Goal: Information Seeking & Learning: Check status

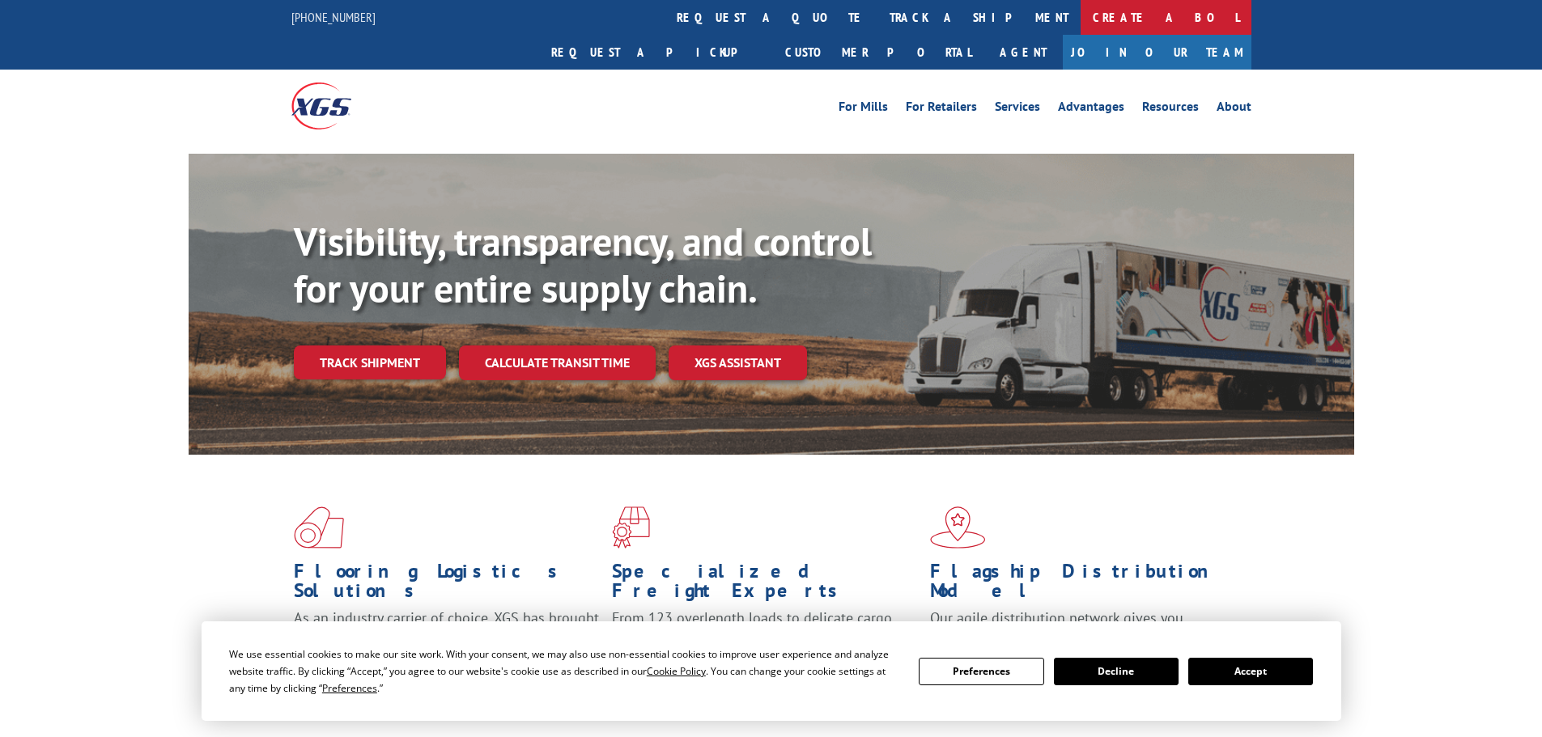
click at [1081, 15] on link "Create a BOL" at bounding box center [1166, 17] width 171 height 35
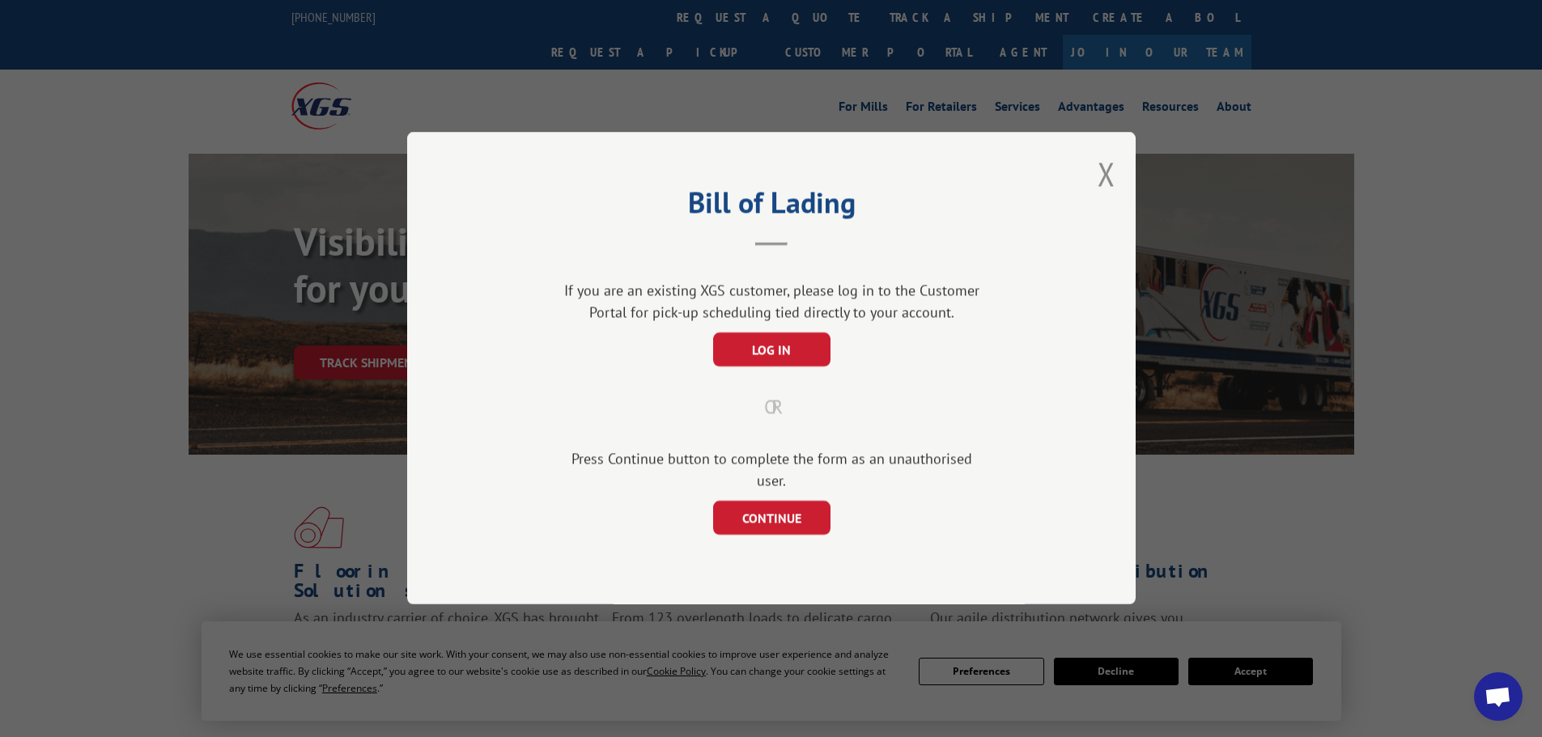
click at [788, 91] on div "Bill of Lading If you are an existing XGS customer, please log in to the Custom…" at bounding box center [771, 368] width 1542 height 737
click at [1107, 176] on button "Close modal" at bounding box center [1107, 173] width 18 height 43
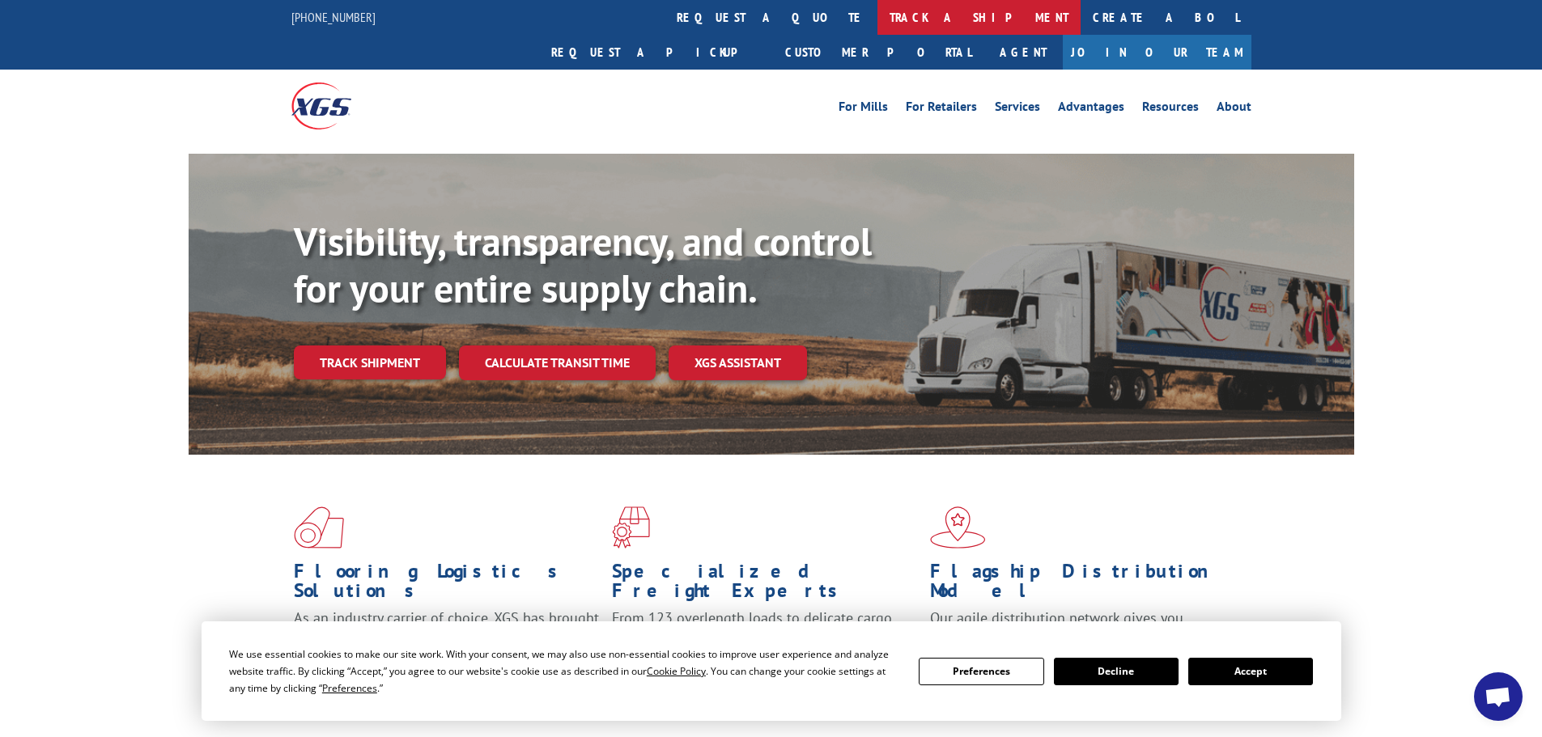
click at [877, 28] on link "track a shipment" at bounding box center [978, 17] width 203 height 35
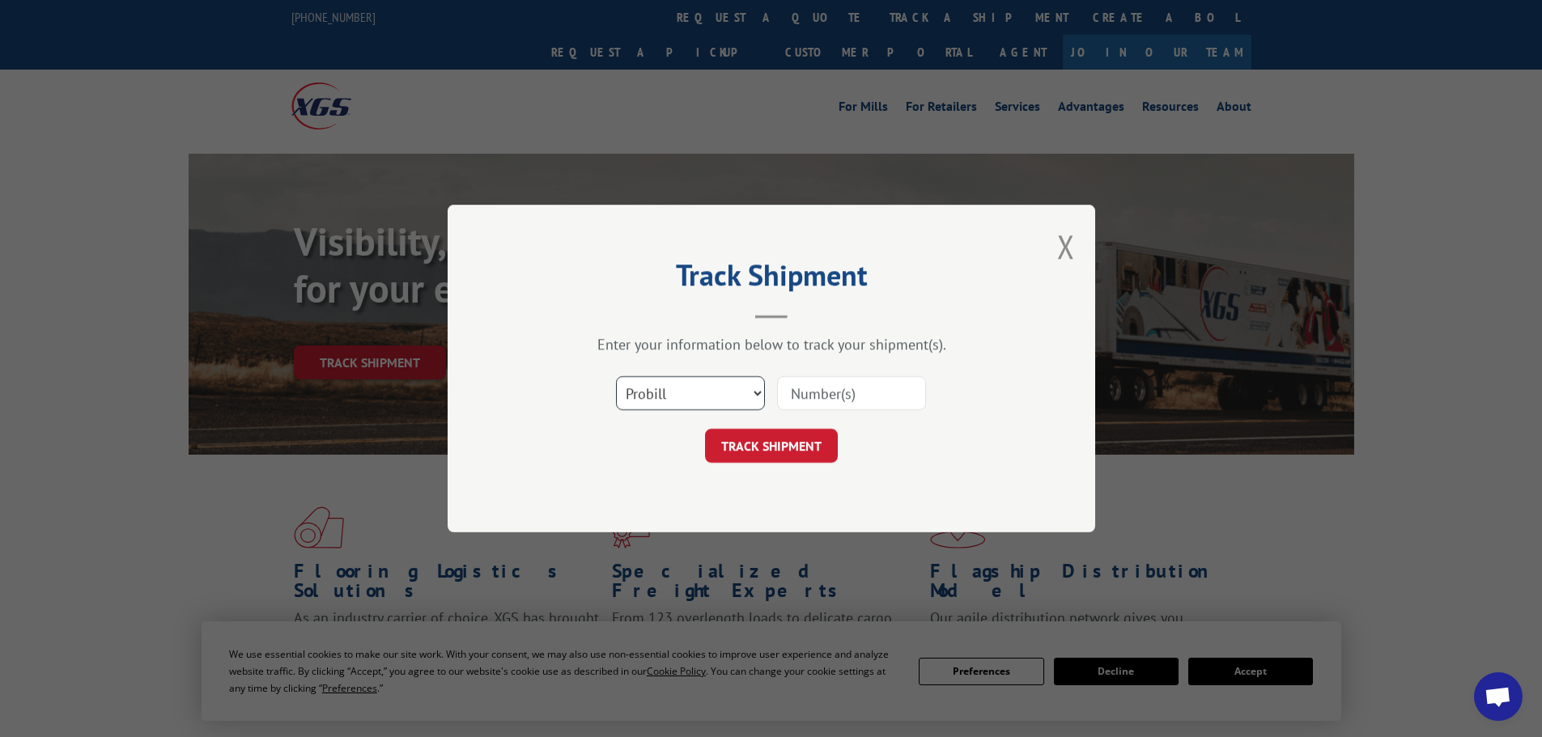
click at [761, 397] on select "Select category... Probill BOL PO" at bounding box center [690, 393] width 149 height 34
click at [616, 376] on select "Select category... Probill BOL PO" at bounding box center [690, 393] width 149 height 34
click at [736, 391] on select "Select category... Probill BOL PO" at bounding box center [690, 393] width 149 height 34
select select "bol"
click at [616, 376] on select "Select category... Probill BOL PO" at bounding box center [690, 393] width 149 height 34
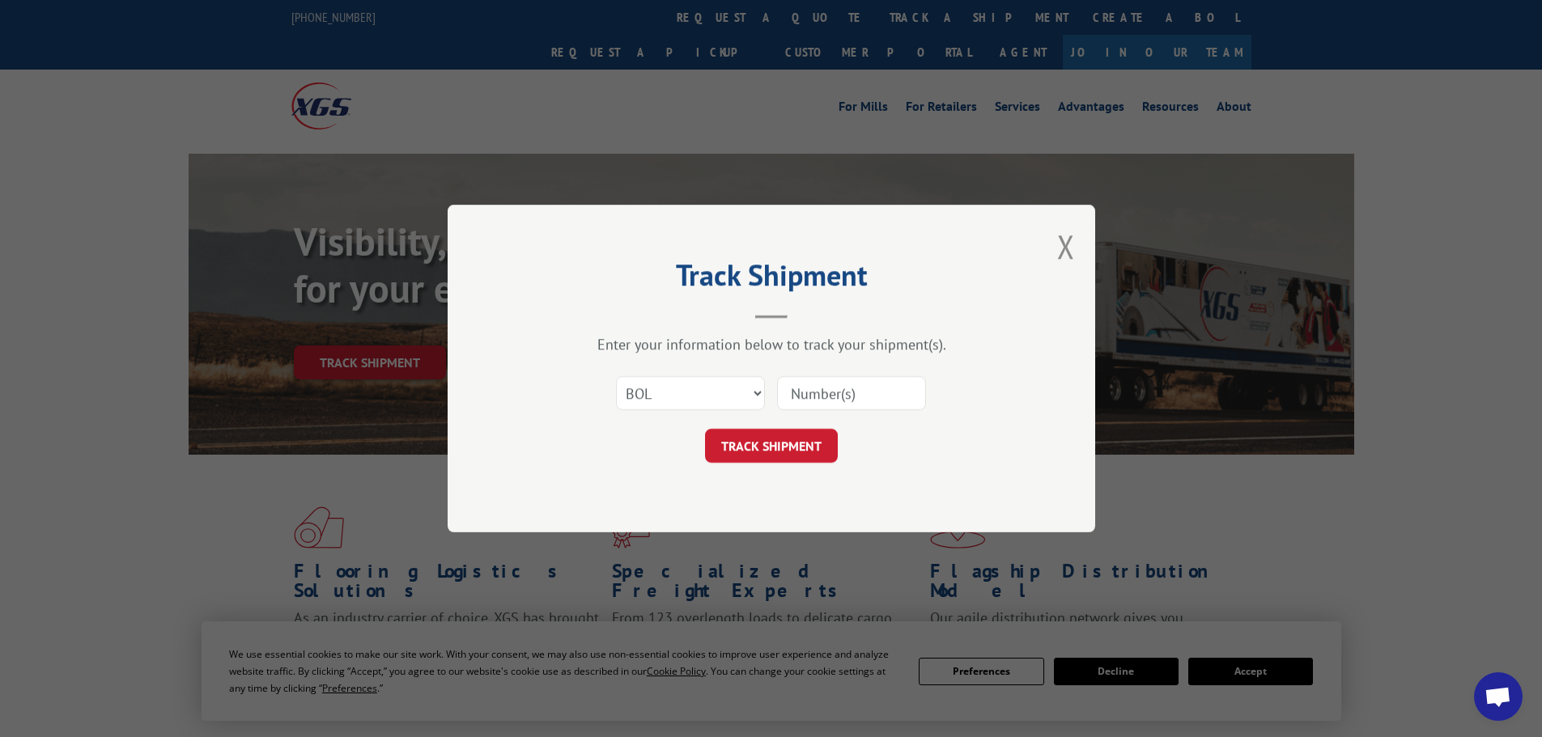
drag, startPoint x: 827, startPoint y: 373, endPoint x: 832, endPoint y: 384, distance: 11.6
click at [828, 373] on div "Select category... Probill BOL PO" at bounding box center [772, 393] width 486 height 53
click at [836, 395] on input at bounding box center [851, 393] width 149 height 34
click at [791, 441] on button "TRACK SHIPMENT" at bounding box center [771, 446] width 133 height 34
paste input "17469118"
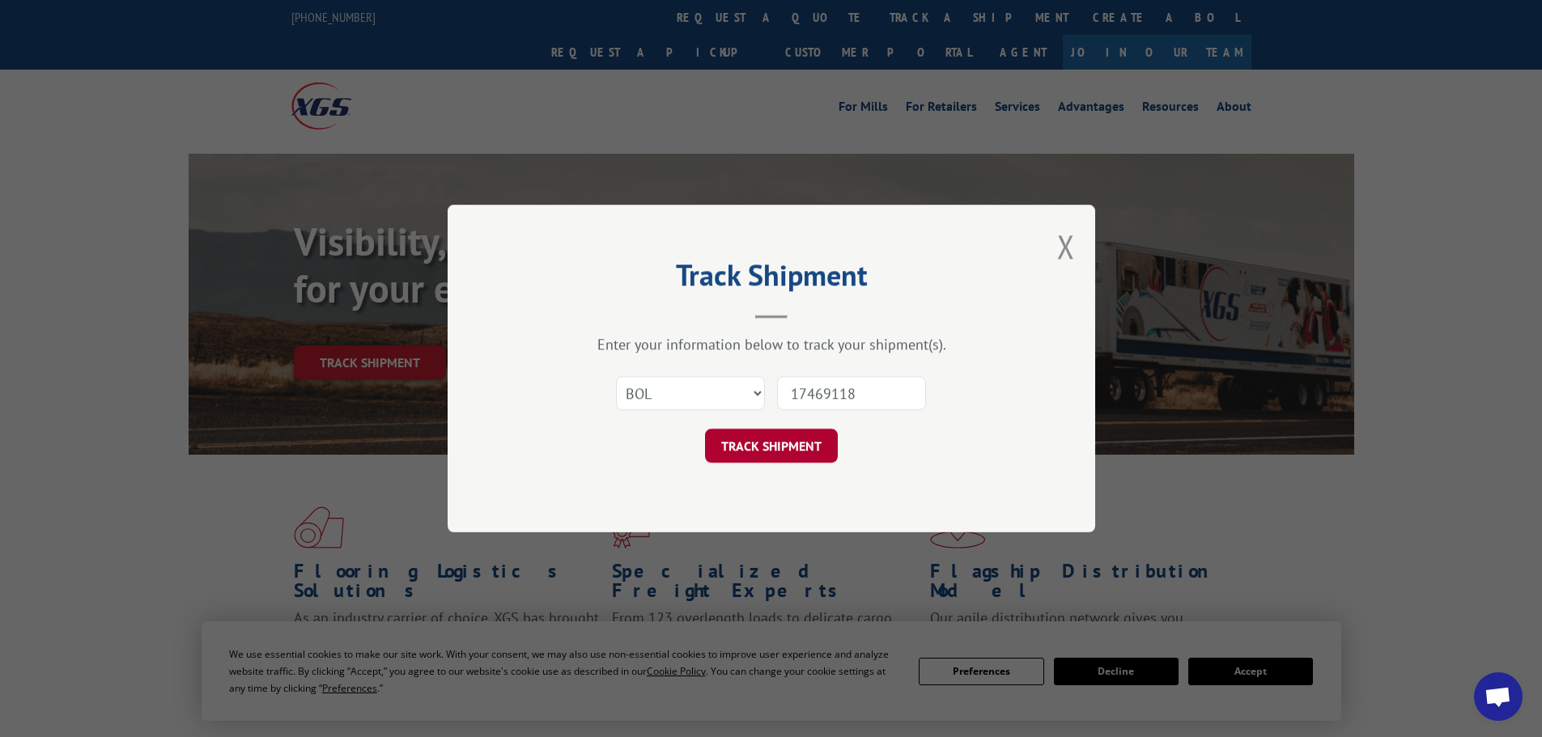
type input "17469118"
click at [791, 441] on button "TRACK SHIPMENT" at bounding box center [771, 446] width 133 height 34
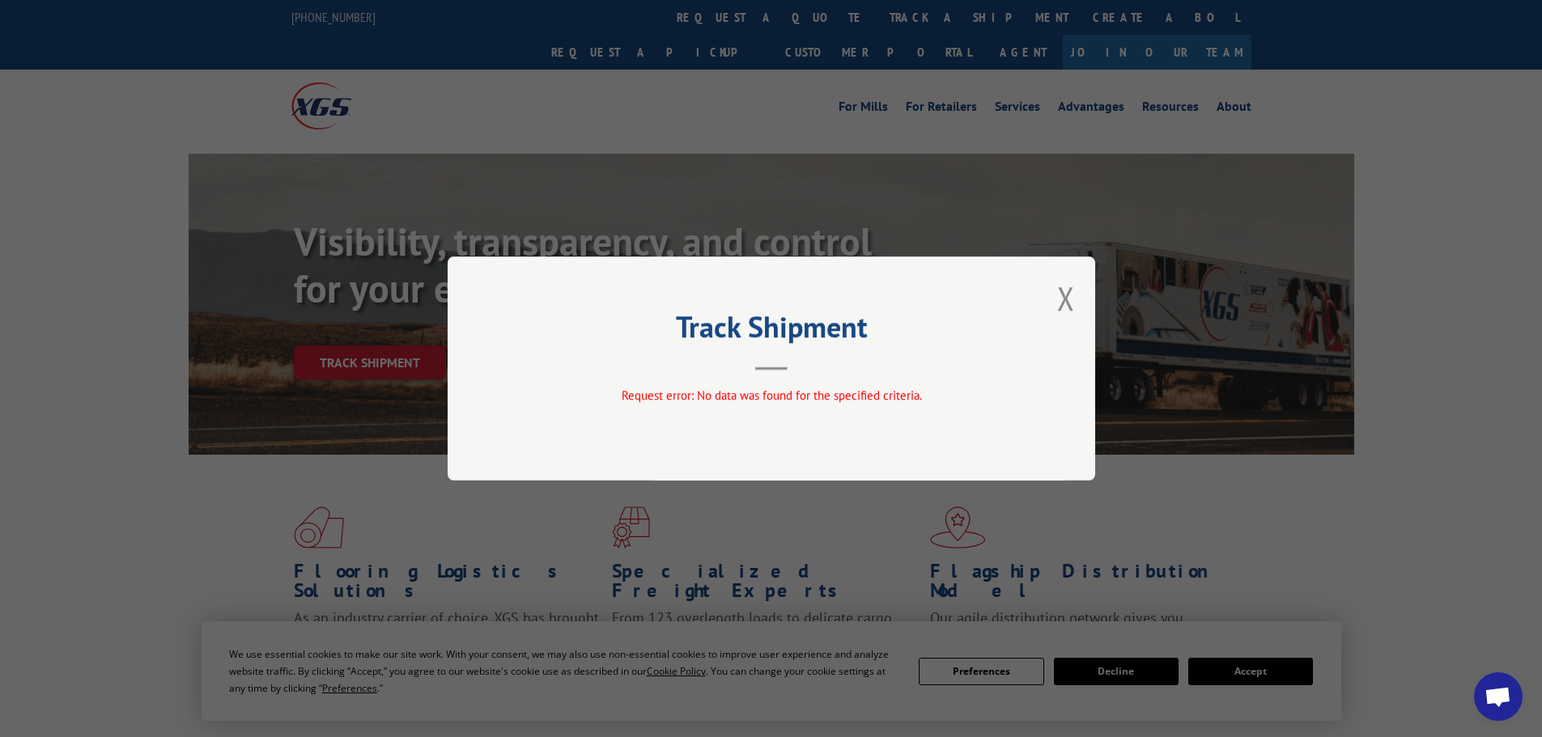
click at [1064, 299] on button "Close modal" at bounding box center [1066, 298] width 18 height 43
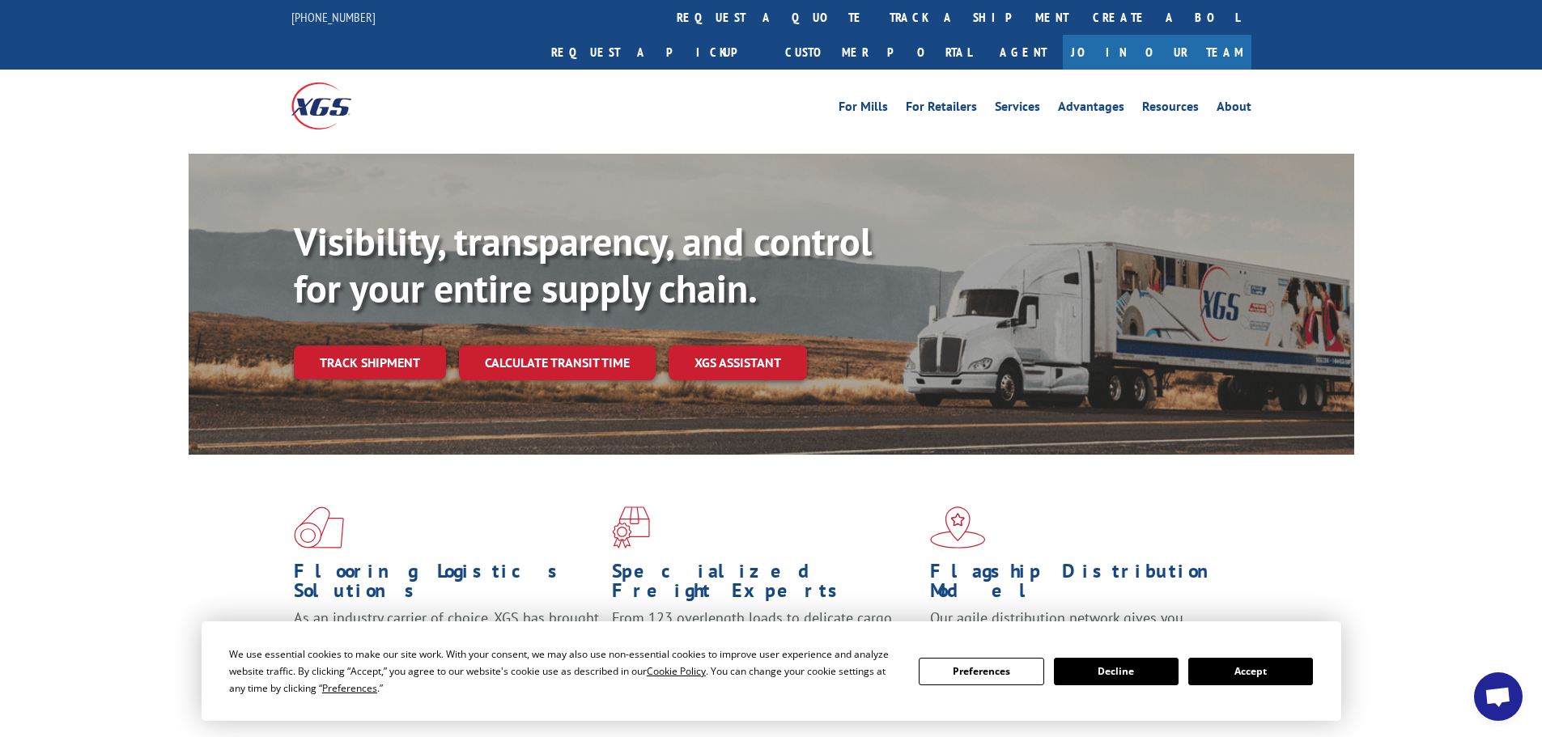
click at [877, 12] on link "track a shipment" at bounding box center [978, 17] width 203 height 35
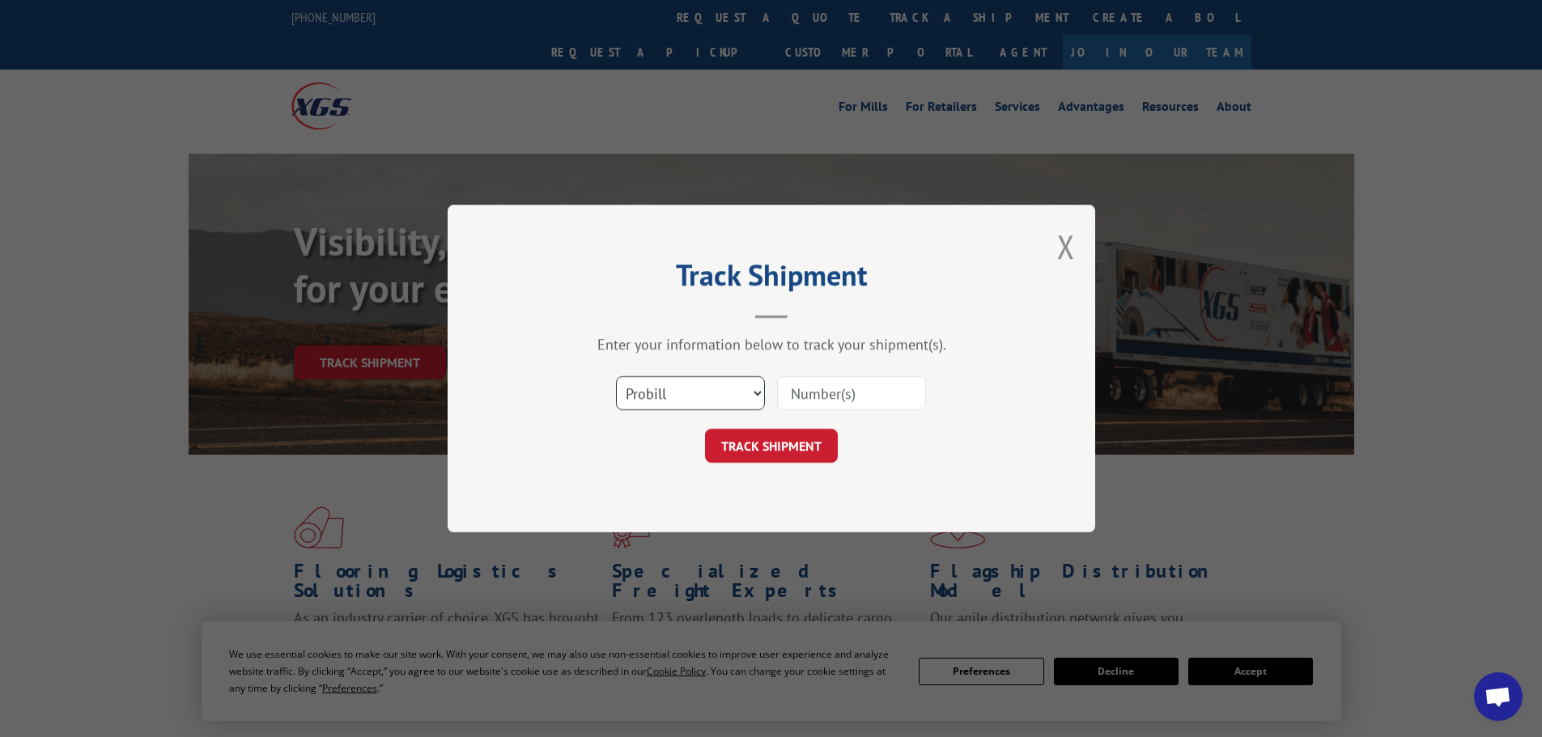
click at [693, 391] on select "Select category... Probill BOL PO" at bounding box center [690, 393] width 149 height 34
select select "bol"
click at [616, 376] on select "Select category... Probill BOL PO" at bounding box center [690, 393] width 149 height 34
click at [861, 396] on input at bounding box center [851, 393] width 149 height 34
type input "v"
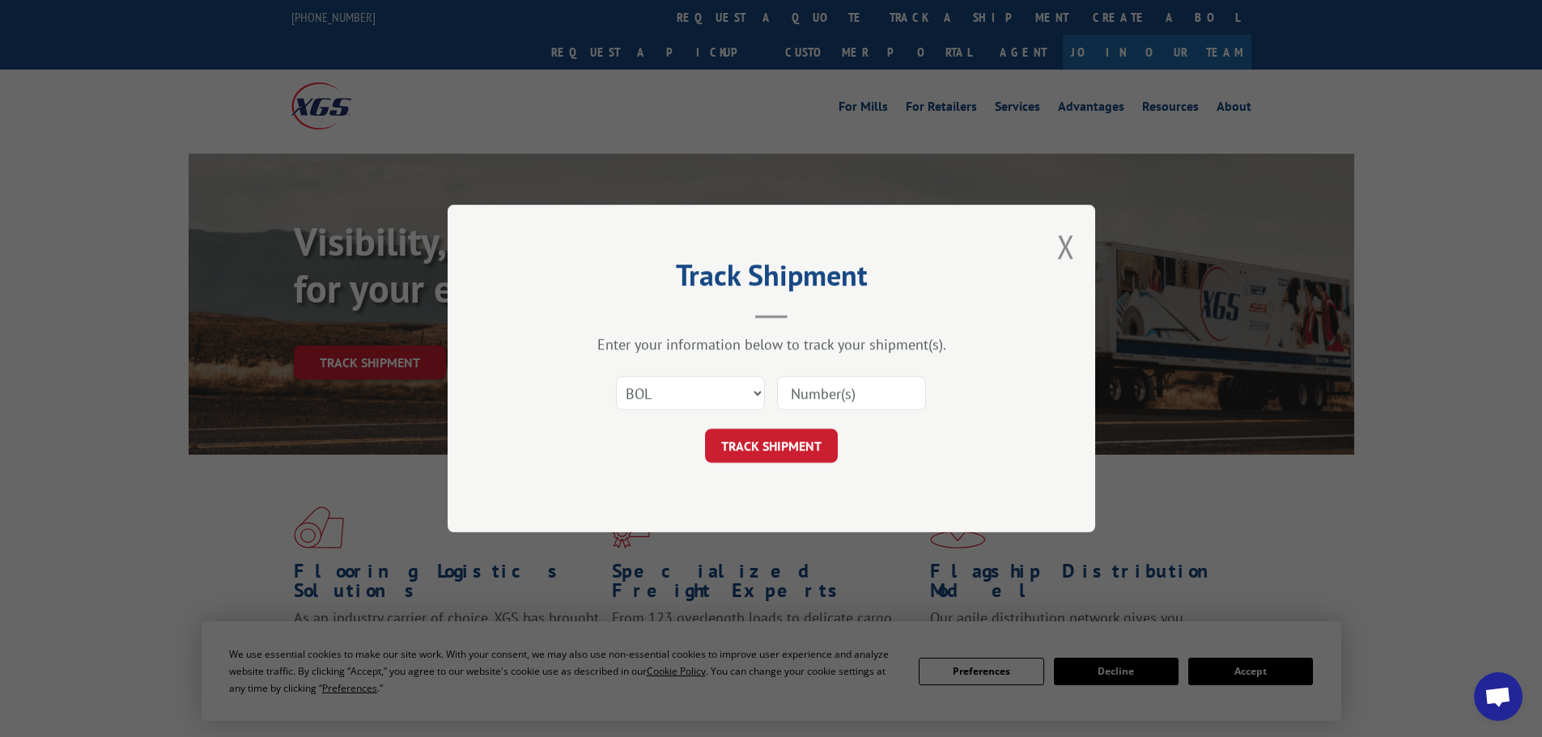
paste input "6009308"
type input "6009308"
click at [816, 431] on button "TRACK SHIPMENT" at bounding box center [771, 446] width 133 height 34
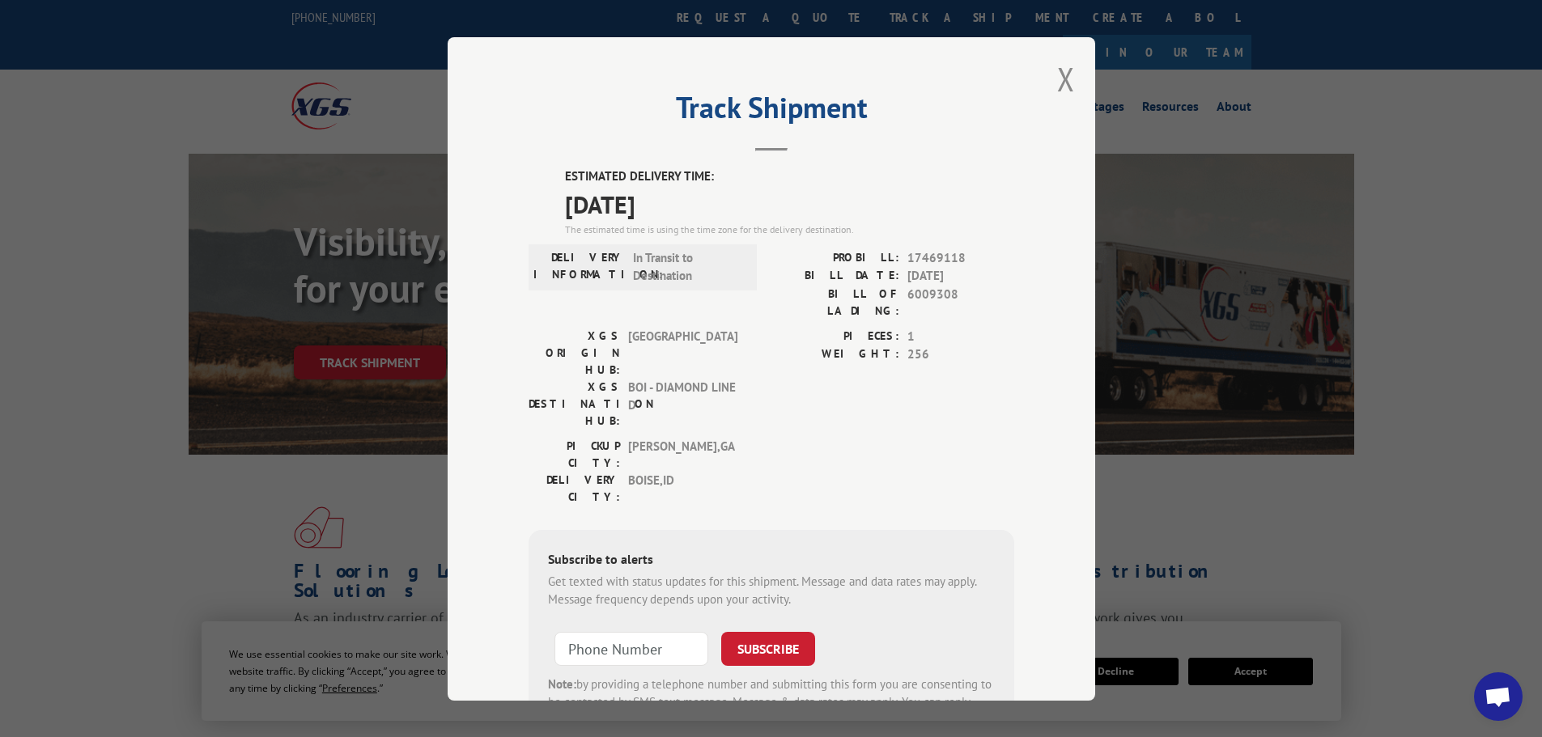
drag, startPoint x: 734, startPoint y: 200, endPoint x: 550, endPoint y: 201, distance: 183.7
click at [550, 201] on div "ESTIMATED DELIVERY TIME: [DATE] The estimated time is using the time zone for t…" at bounding box center [772, 459] width 486 height 582
copy span "[DATE]"
click at [926, 256] on span "17469118" at bounding box center [960, 257] width 107 height 19
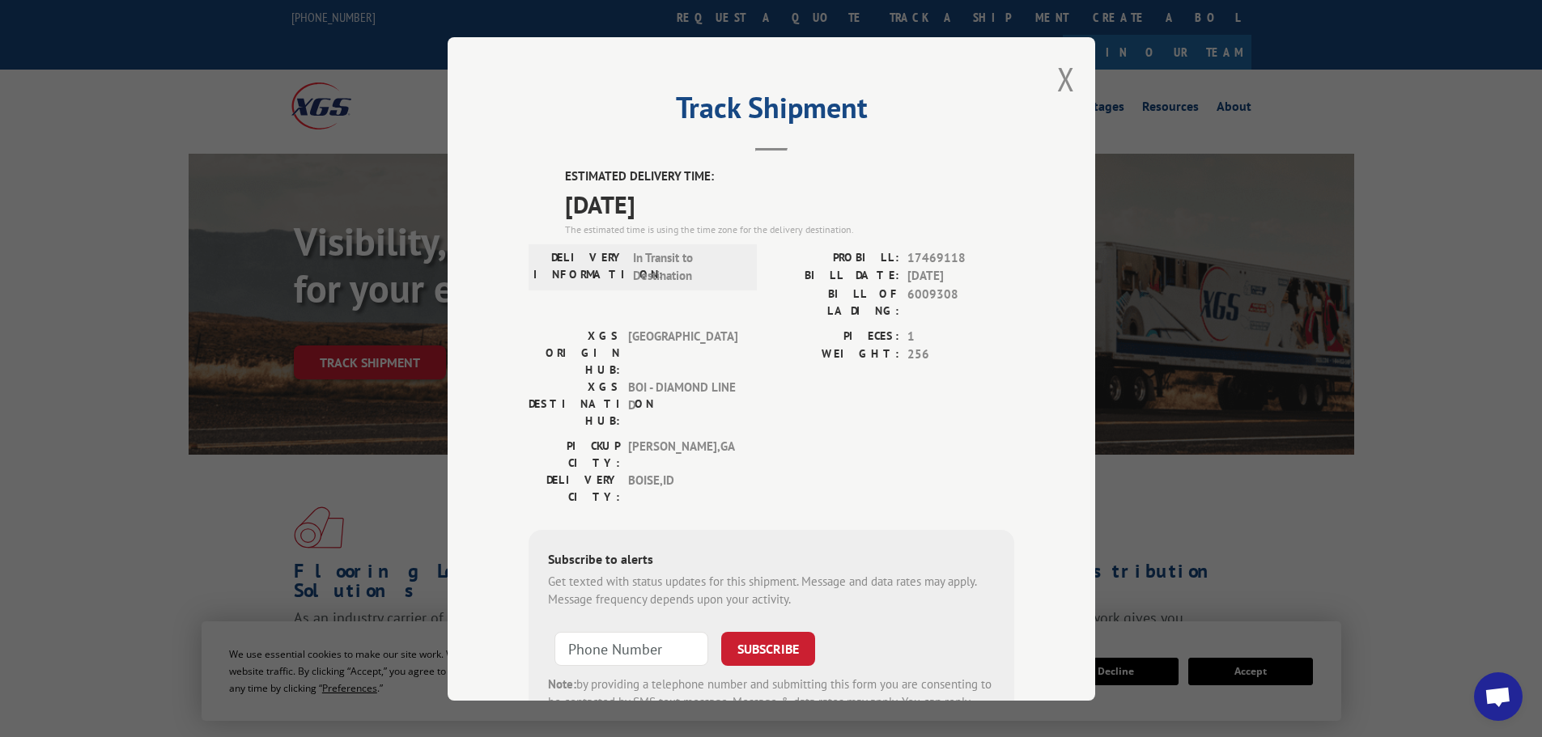
click at [924, 291] on span "6009308" at bounding box center [960, 302] width 107 height 34
copy span "6009308"
click at [1061, 78] on button "Close modal" at bounding box center [1066, 78] width 18 height 43
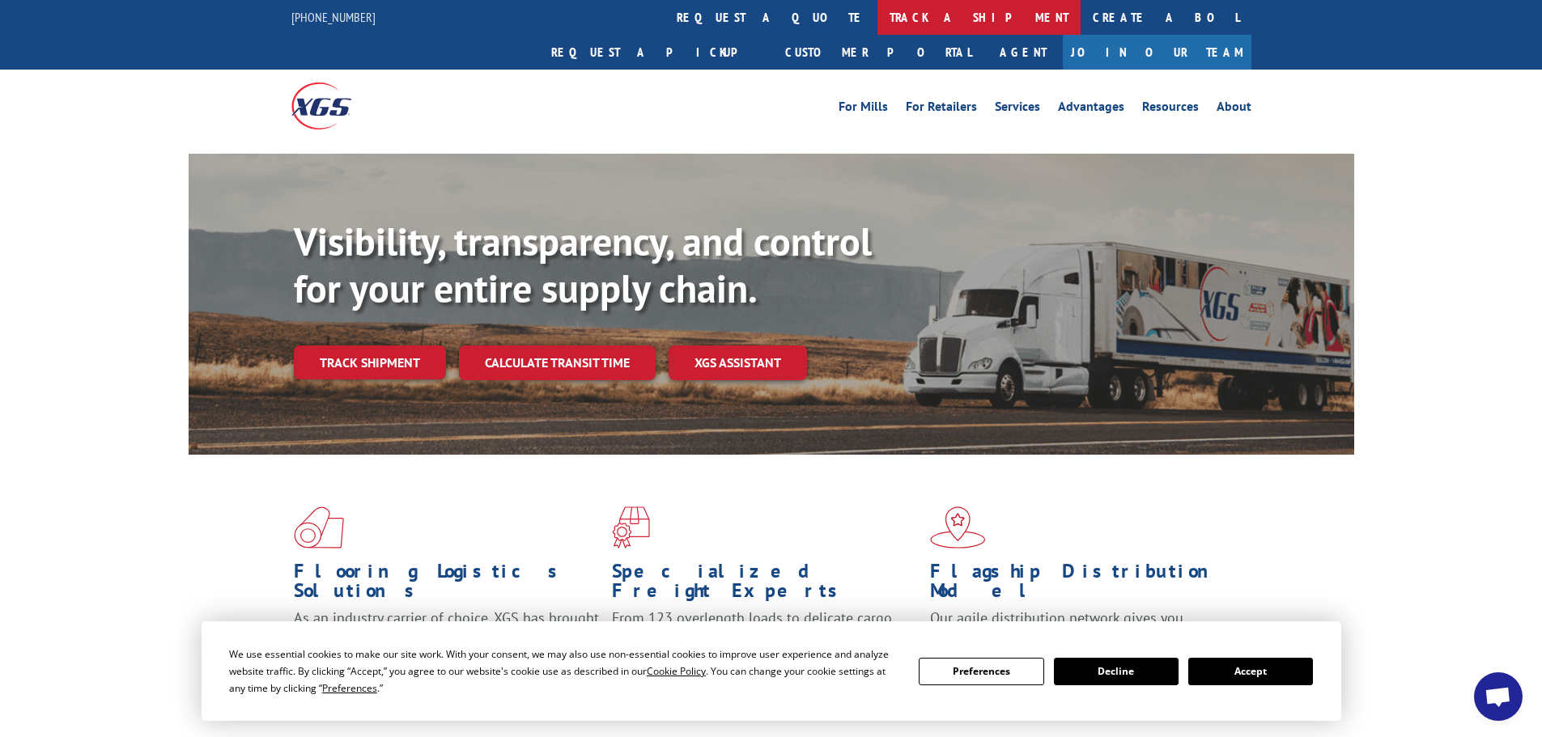
click at [877, 13] on link "track a shipment" at bounding box center [978, 17] width 203 height 35
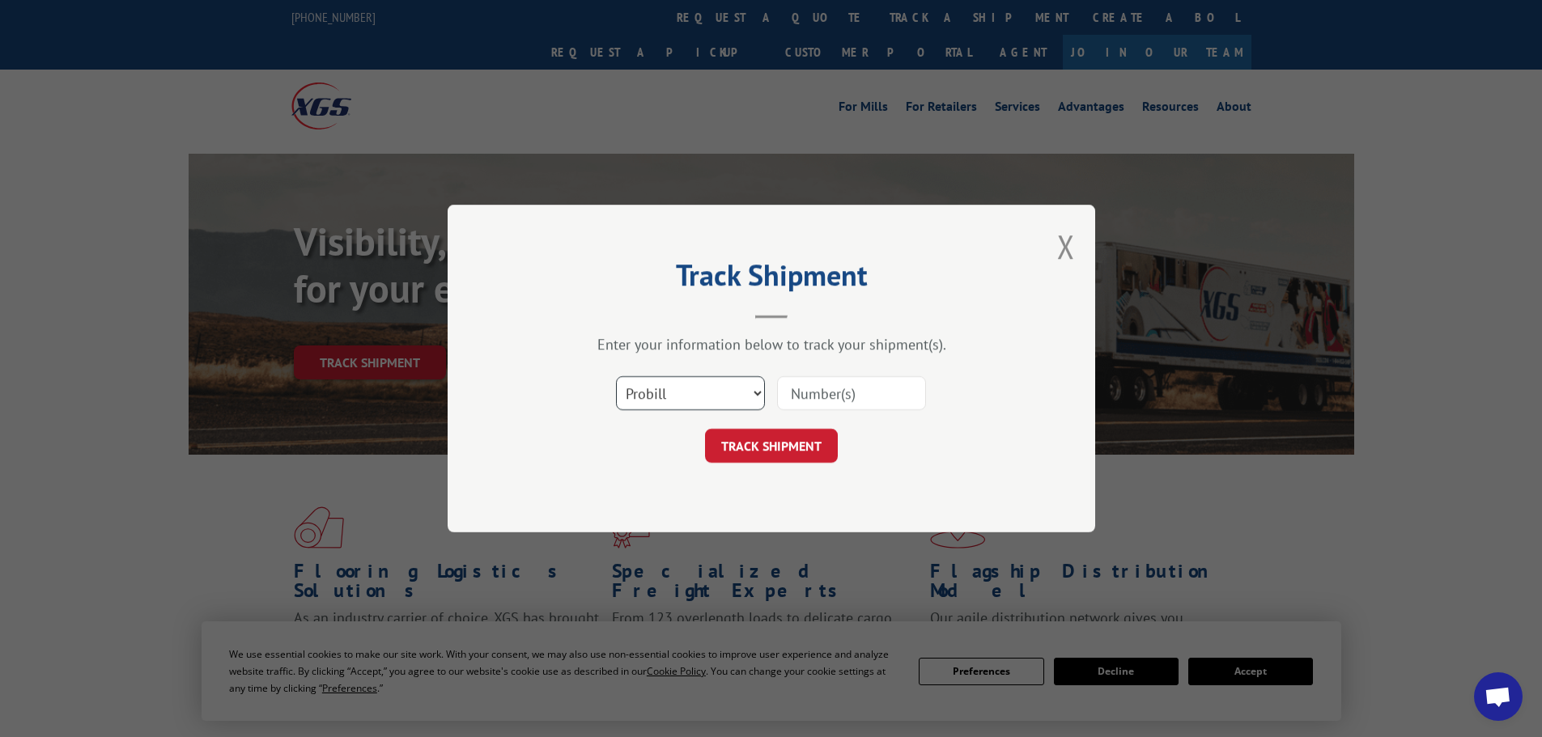
click at [726, 393] on select "Select category... Probill BOL PO" at bounding box center [690, 393] width 149 height 34
select select "bol"
click at [616, 376] on select "Select category... Probill BOL PO" at bounding box center [690, 393] width 149 height 34
click at [820, 392] on input at bounding box center [851, 393] width 149 height 34
paste input "2402054"
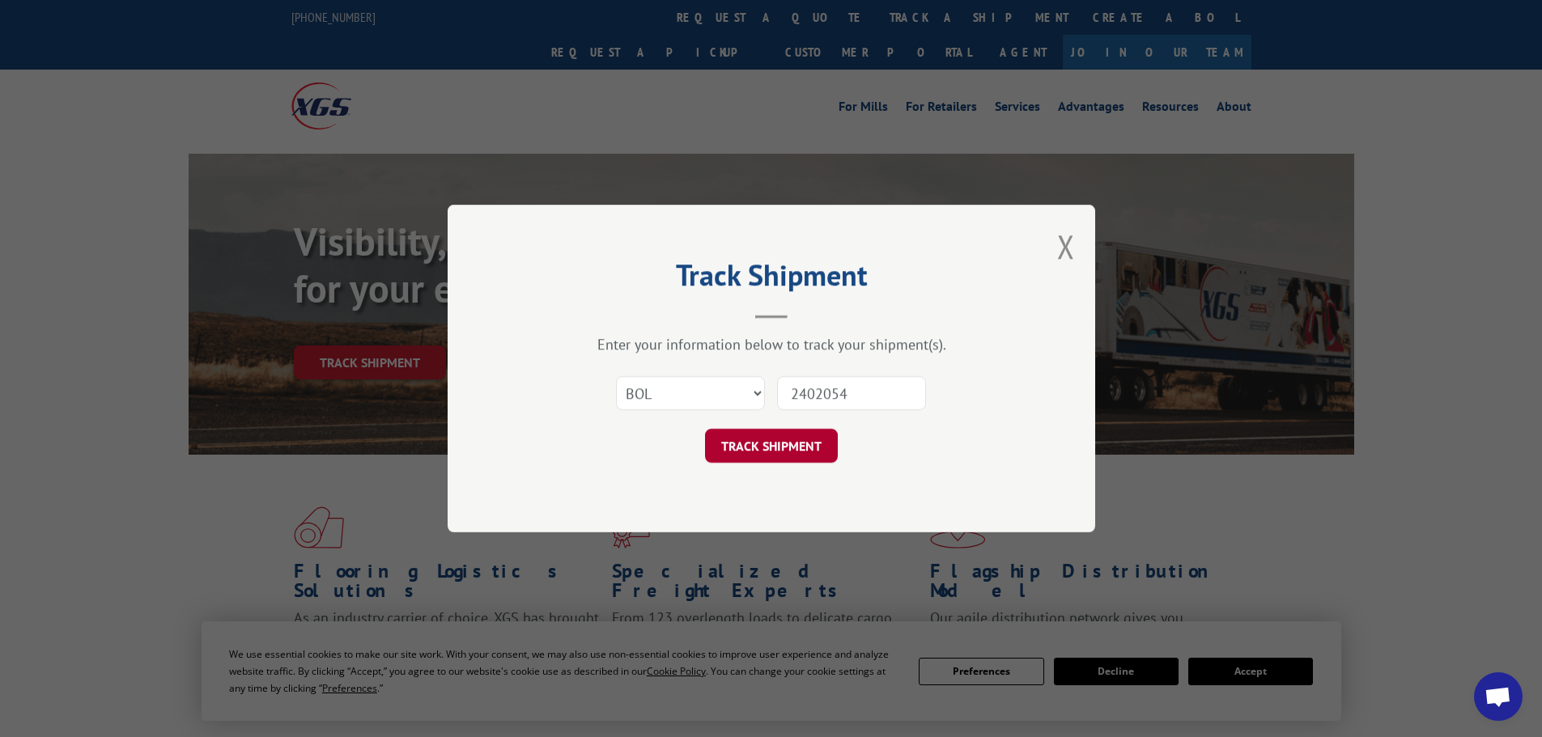
type input "2402054"
click at [799, 431] on button "TRACK SHIPMENT" at bounding box center [771, 446] width 133 height 34
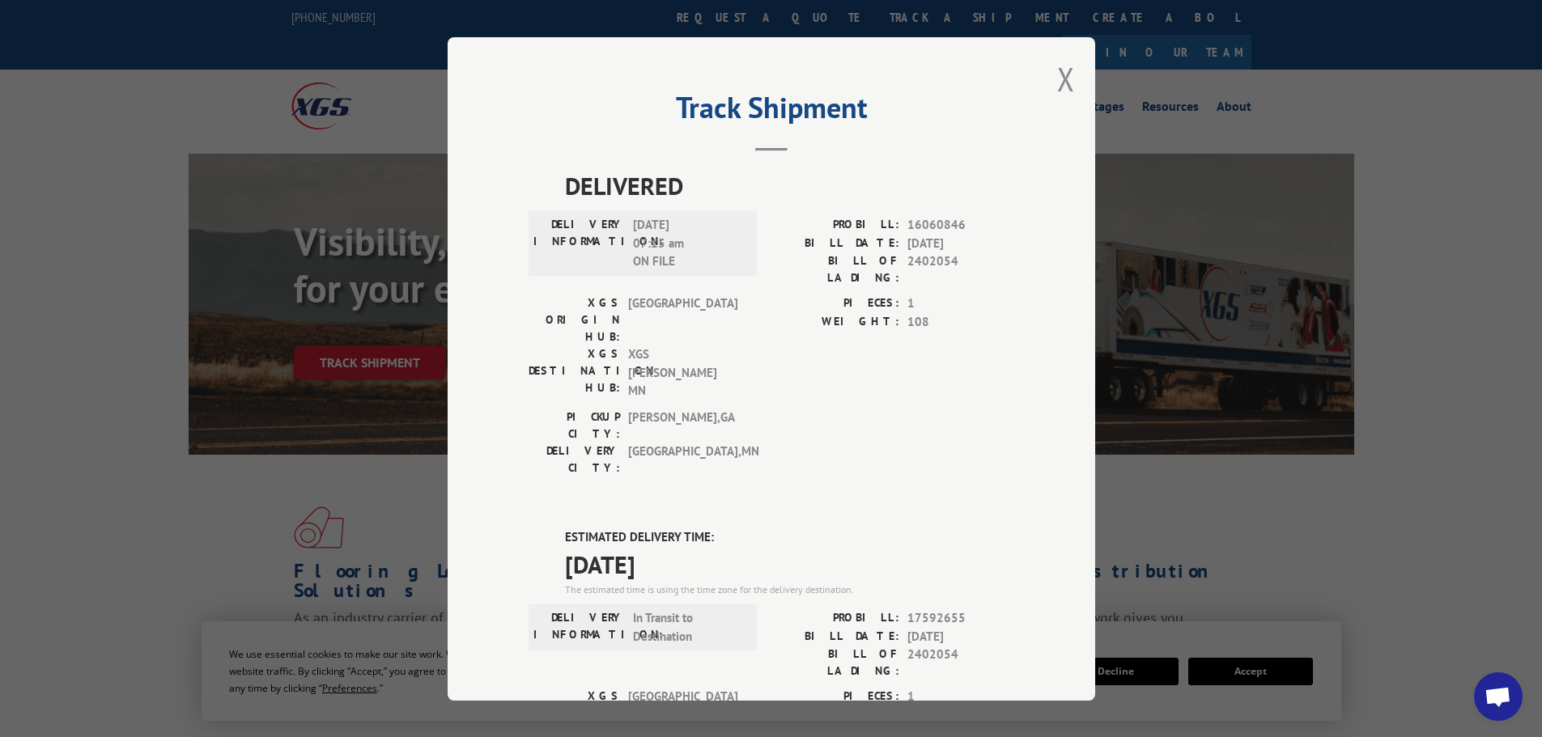
drag, startPoint x: 557, startPoint y: 471, endPoint x: 686, endPoint y: 471, distance: 128.7
copy span "[DATE]"
click at [1061, 77] on button "Close modal" at bounding box center [1066, 78] width 18 height 43
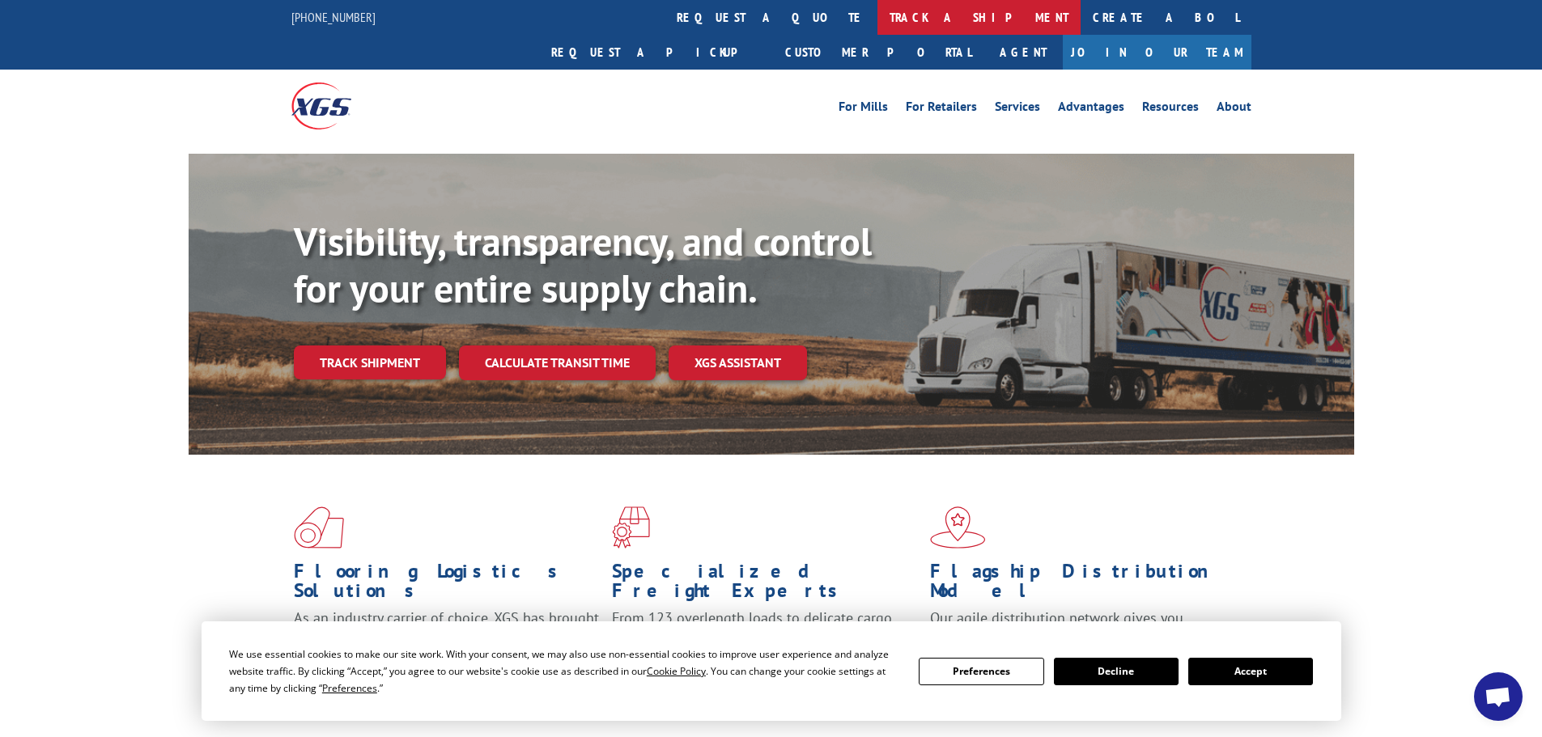
click at [877, 19] on link "track a shipment" at bounding box center [978, 17] width 203 height 35
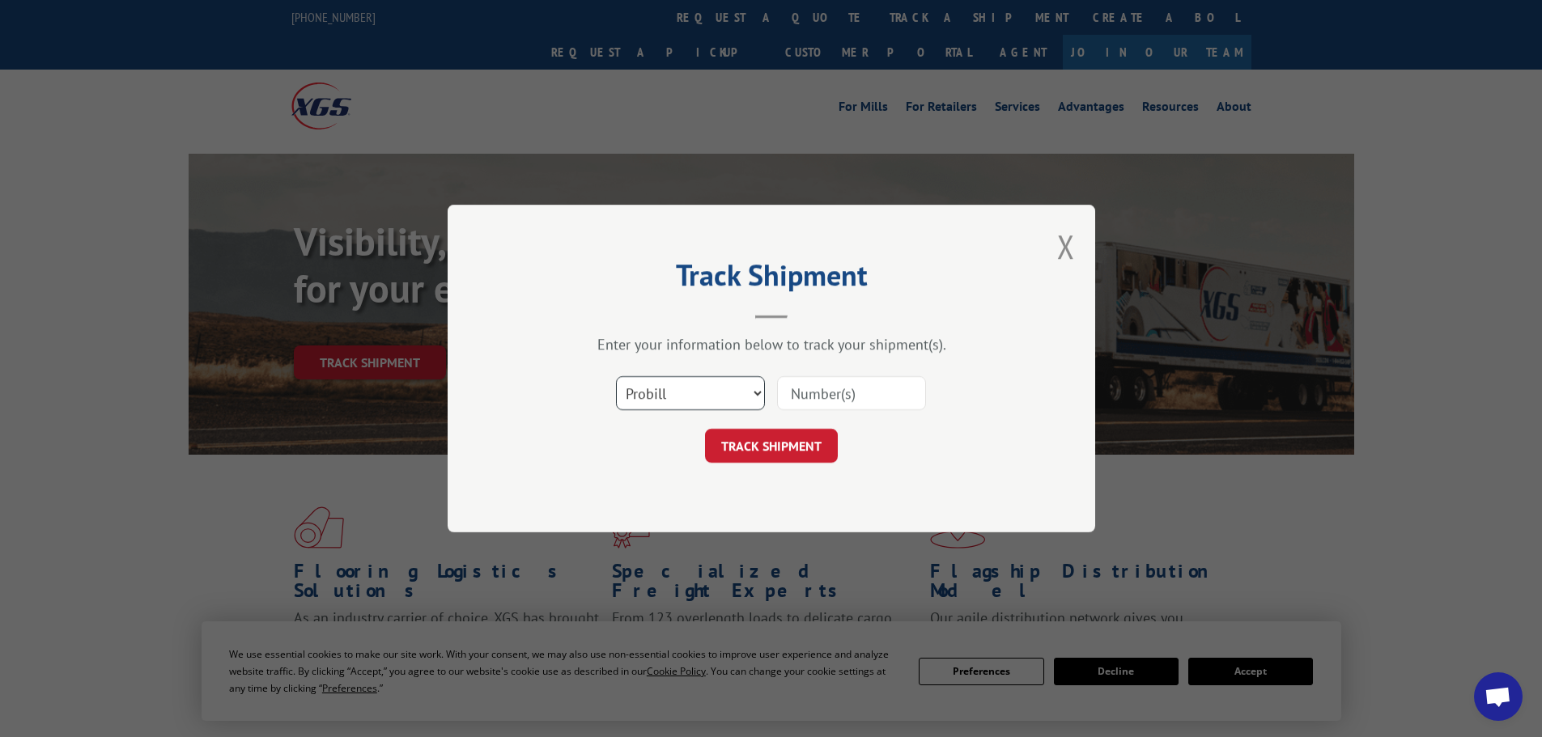
click at [686, 391] on select "Select category... Probill BOL PO" at bounding box center [690, 393] width 149 height 34
select select "bol"
click at [616, 376] on select "Select category... Probill BOL PO" at bounding box center [690, 393] width 149 height 34
click at [814, 393] on input at bounding box center [851, 393] width 149 height 34
paste input "5158112"
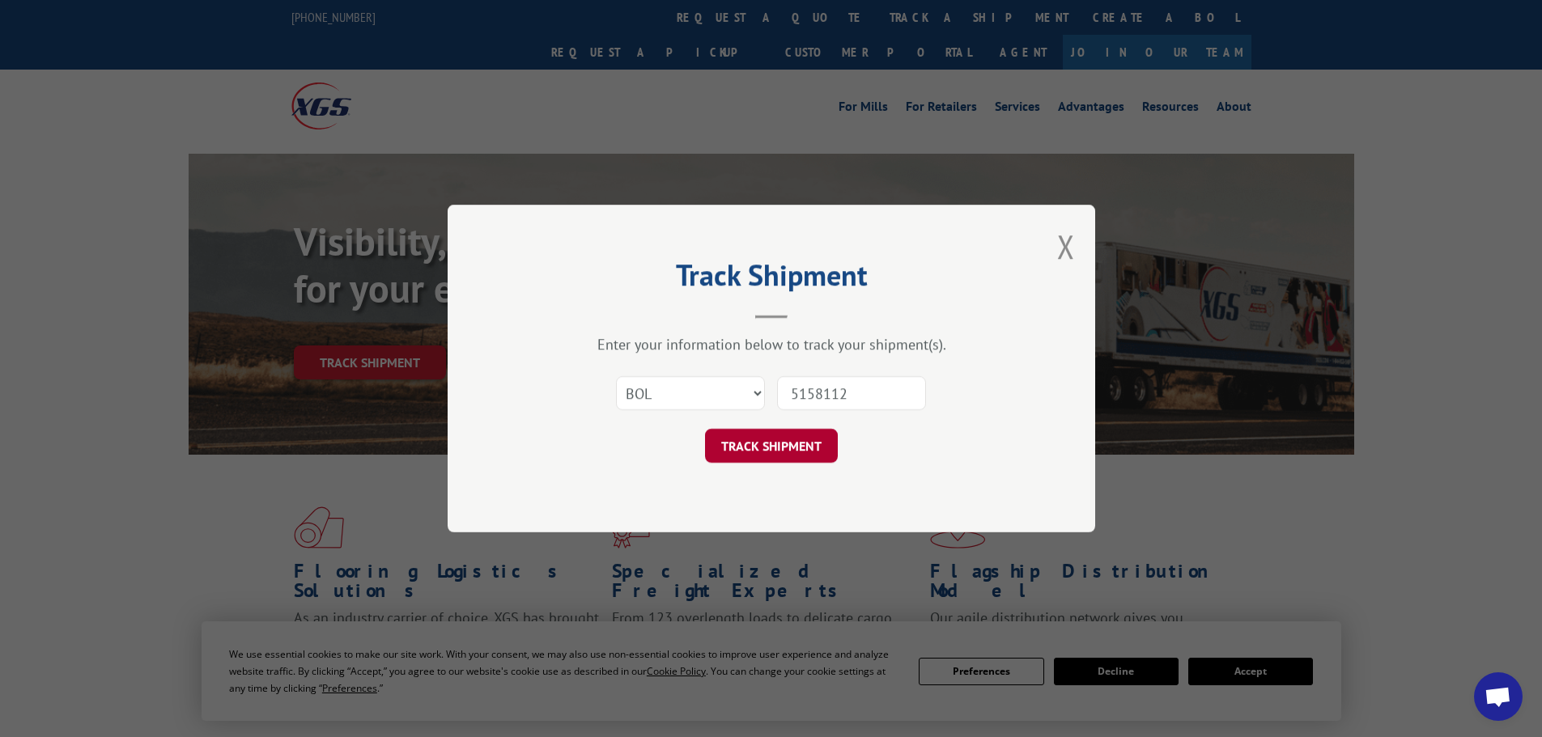
type input "5158112"
click at [794, 442] on button "TRACK SHIPMENT" at bounding box center [771, 446] width 133 height 34
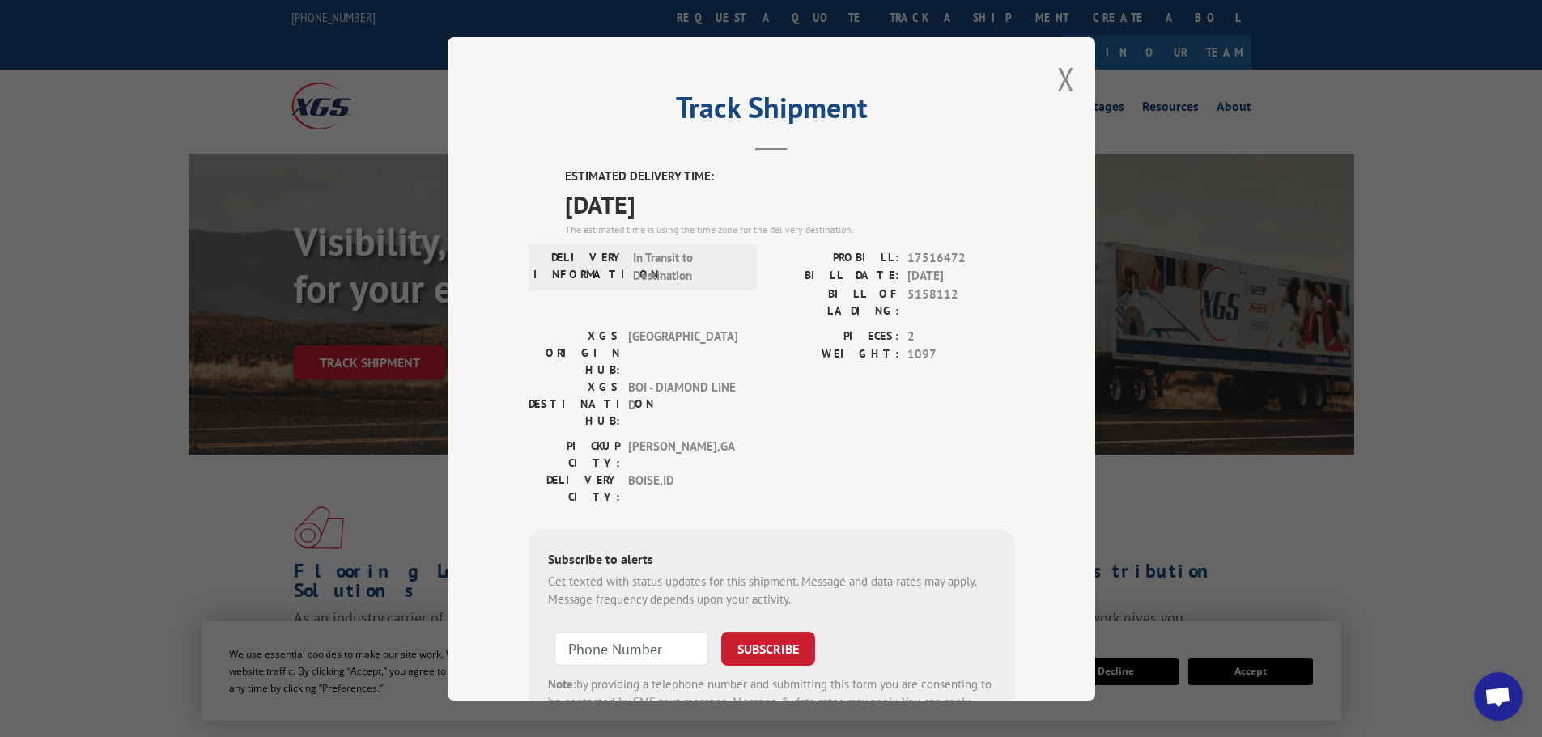
drag, startPoint x: 559, startPoint y: 206, endPoint x: 718, endPoint y: 216, distance: 159.0
click at [718, 216] on div "ESTIMATED DELIVERY TIME: [DATE] The estimated time is using the time zone for t…" at bounding box center [772, 459] width 486 height 582
copy span "[DATE]"
